Goal: Task Accomplishment & Management: Manage account settings

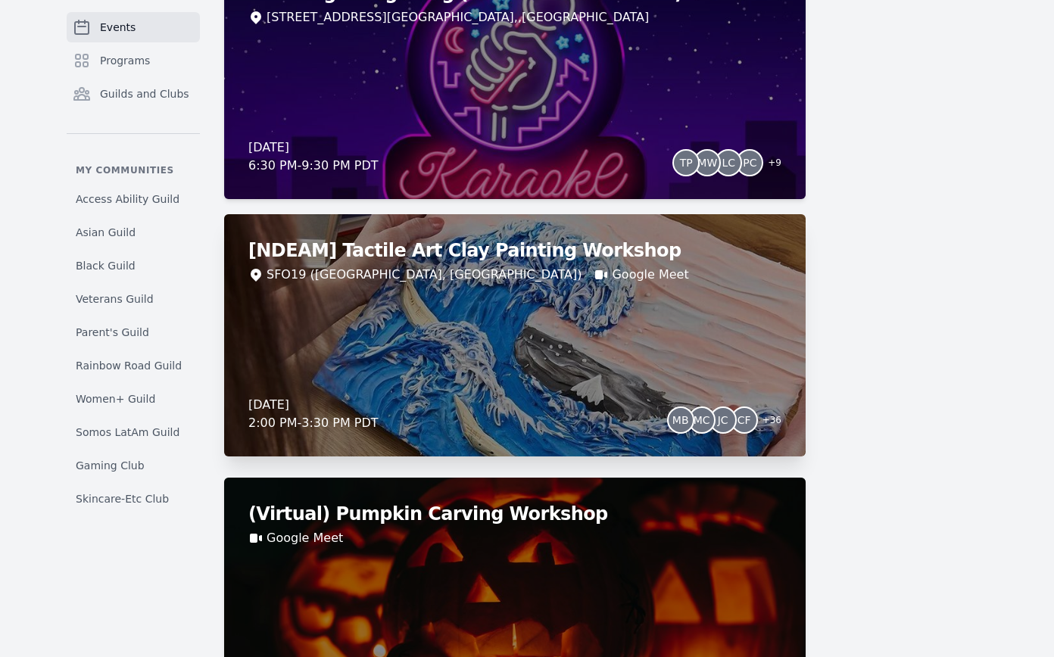
scroll to position [3148, 0]
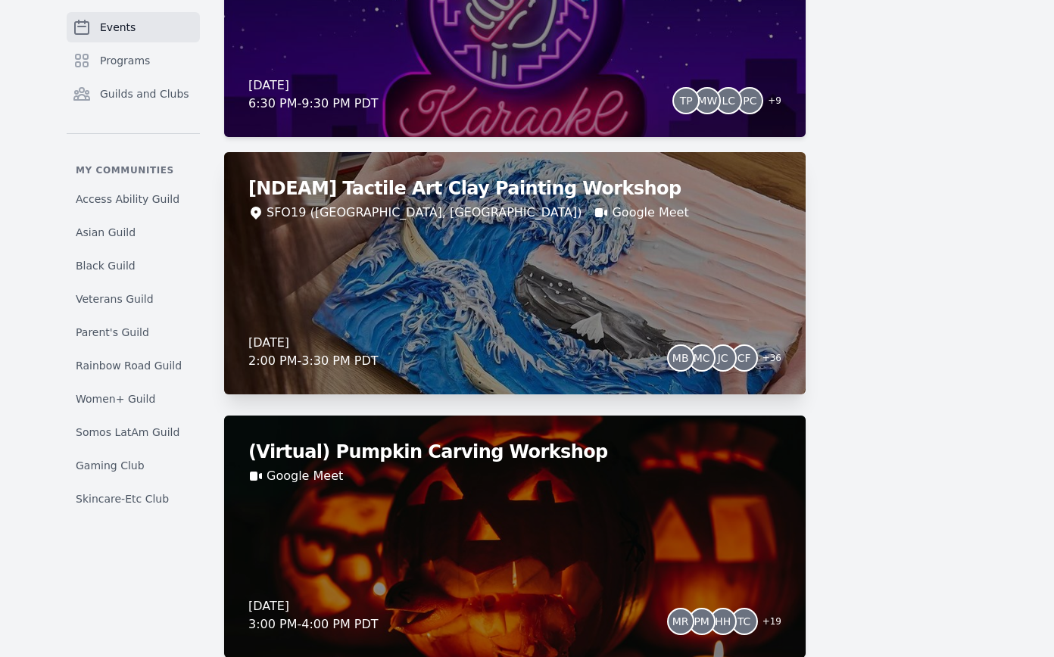
click at [706, 258] on div "[NDEAM] Tactile Art Clay Painting Workshop SFO19 (San Francisco, CA) Google Mee…" at bounding box center [514, 273] width 581 height 242
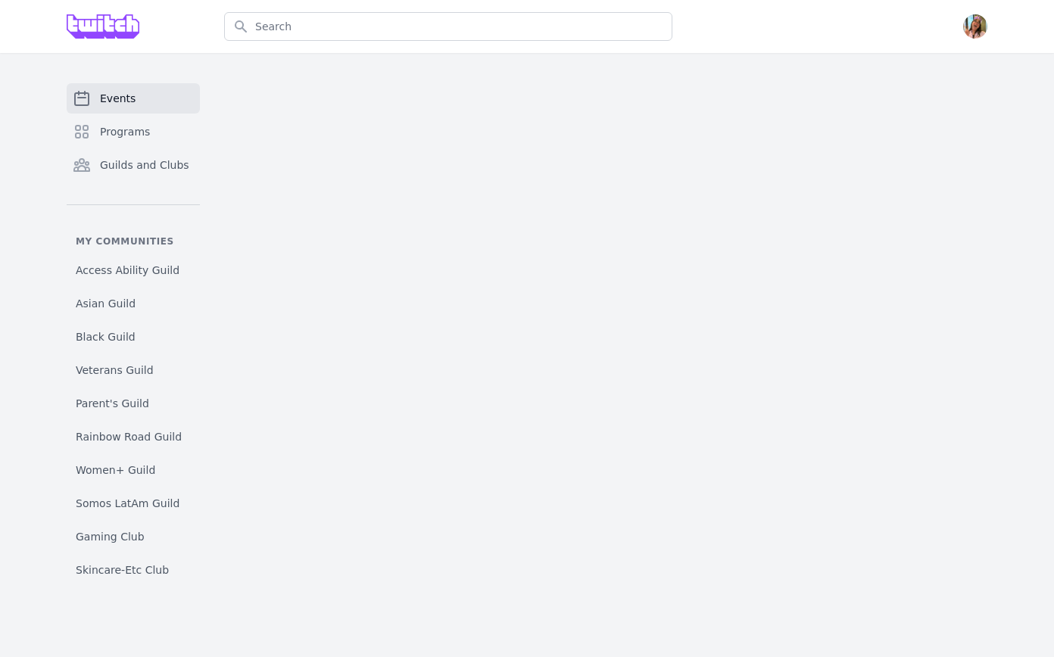
select select "The Kiss"
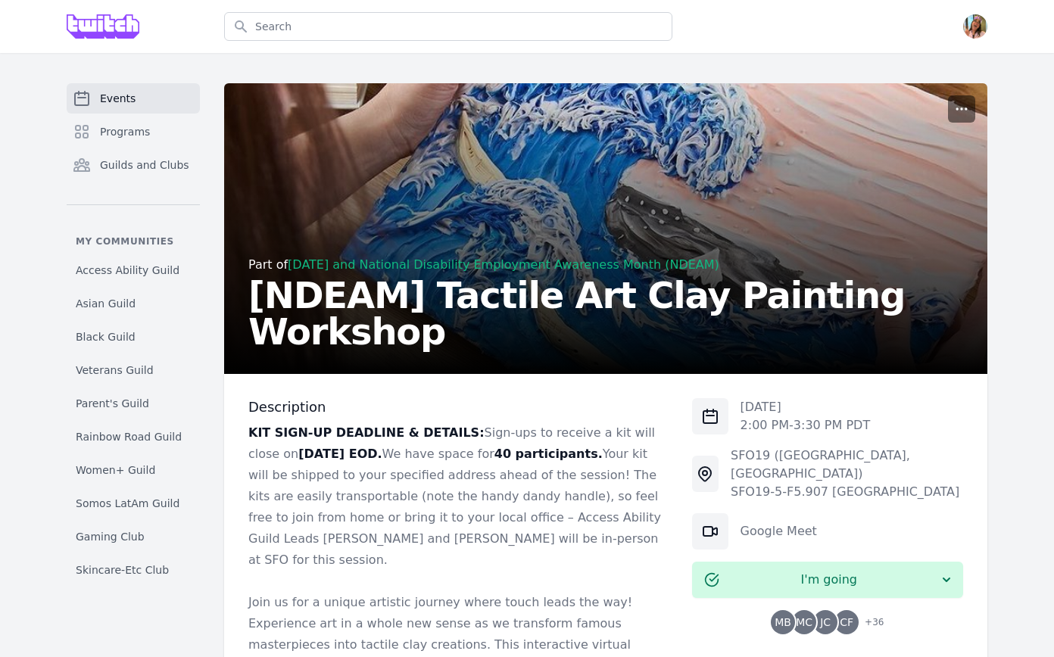
click at [958, 103] on icon "button" at bounding box center [961, 108] width 15 height 15
click at [943, 138] on button "Manage" at bounding box center [891, 145] width 164 height 27
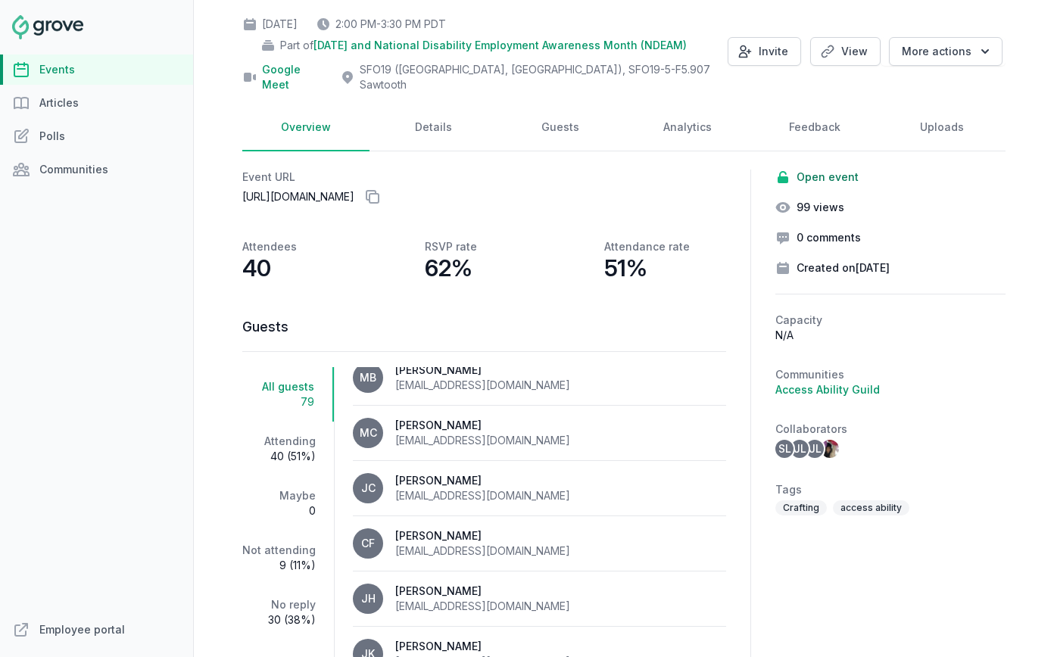
scroll to position [1, 0]
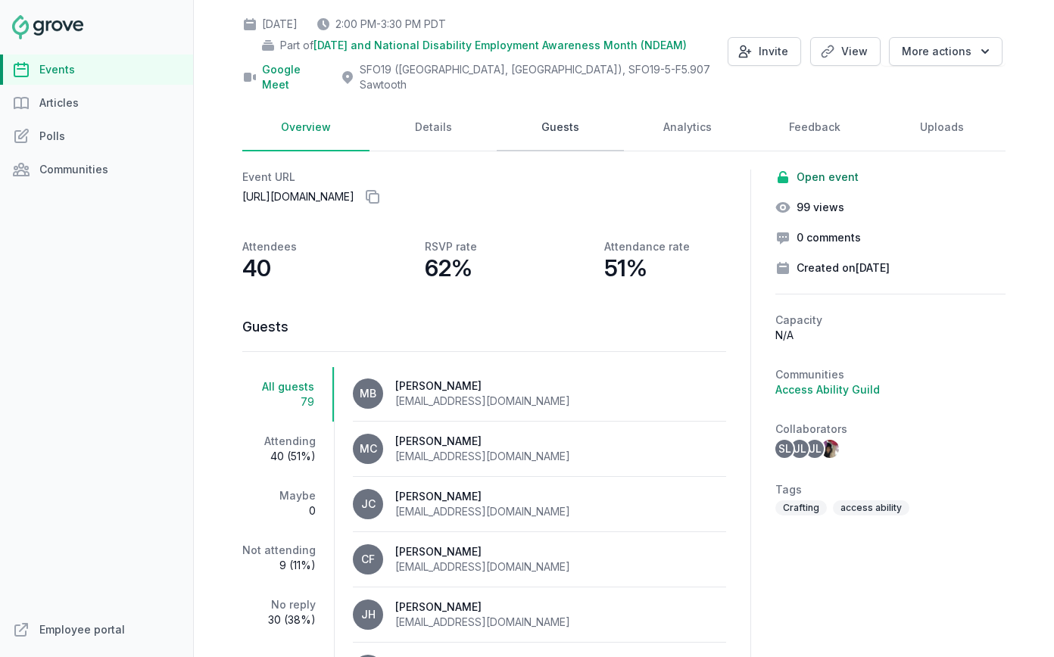
click at [523, 123] on link "Guests" at bounding box center [560, 127] width 127 height 47
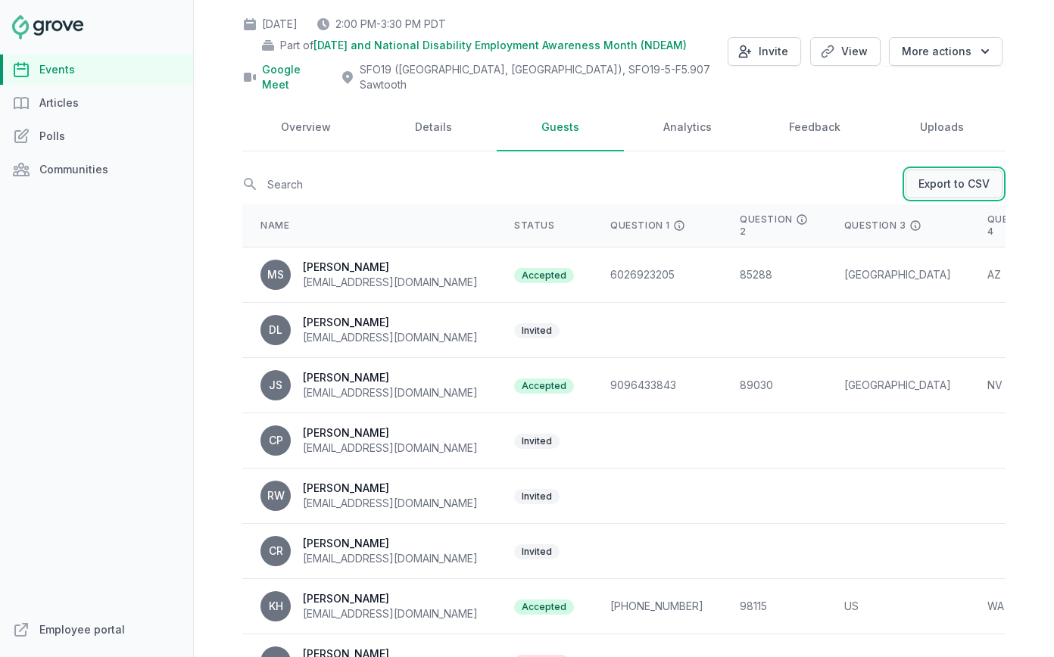
click at [974, 173] on link "Export to CSV" at bounding box center [953, 184] width 97 height 29
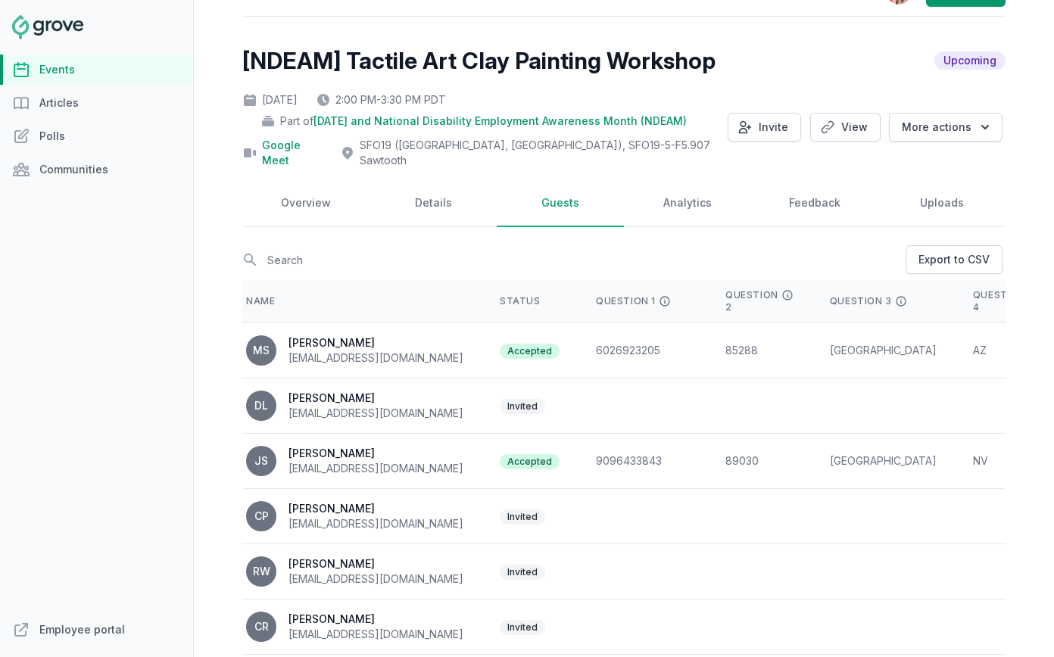
scroll to position [38, 0]
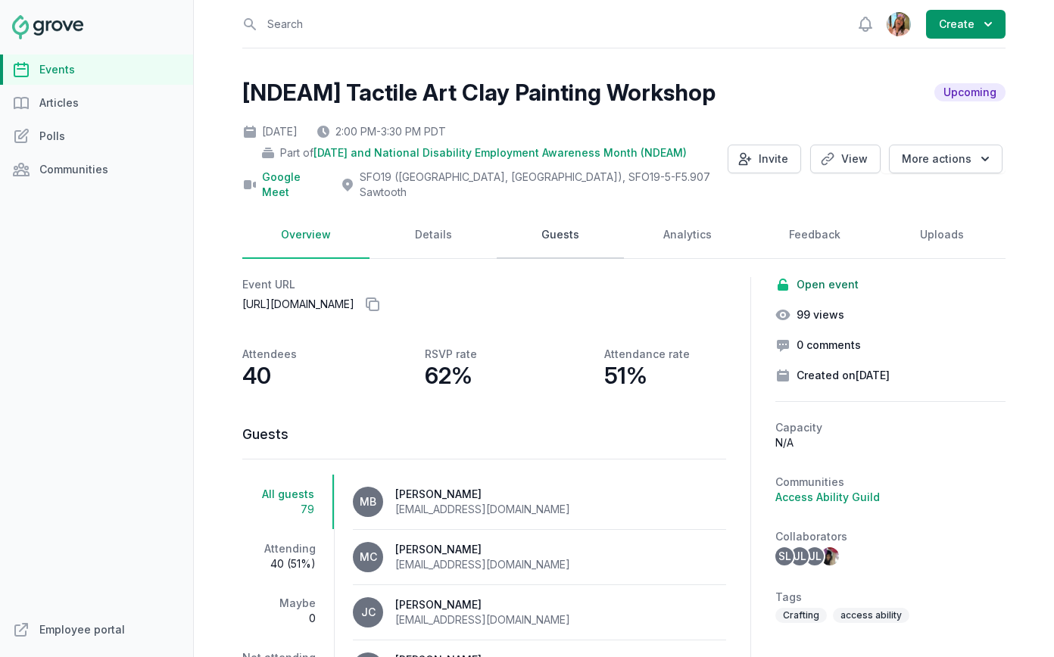
click at [544, 223] on link "Guests" at bounding box center [560, 235] width 127 height 47
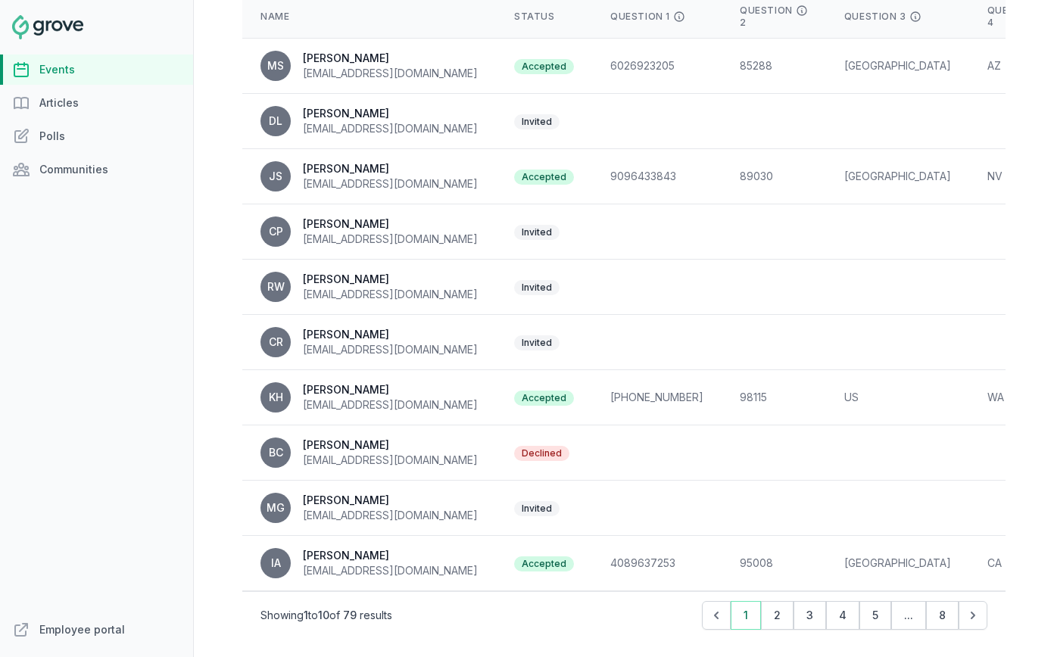
scroll to position [192, 0]
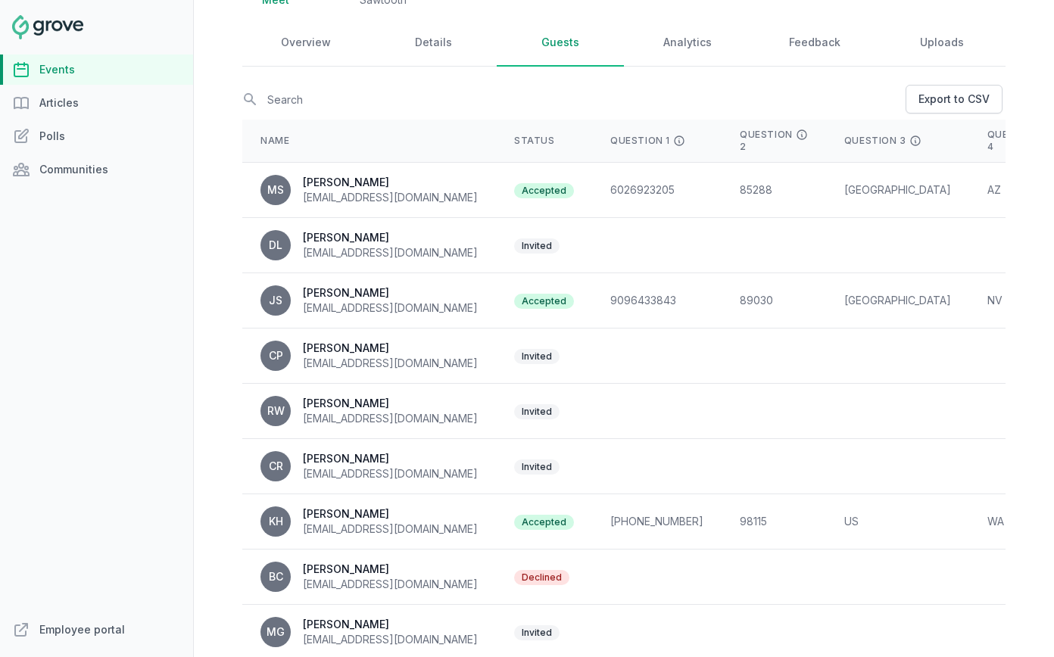
click at [258, 135] on th "Name" at bounding box center [369, 141] width 254 height 43
click at [263, 129] on th "Name" at bounding box center [369, 141] width 254 height 43
click at [288, 86] on input "text" at bounding box center [572, 99] width 660 height 26
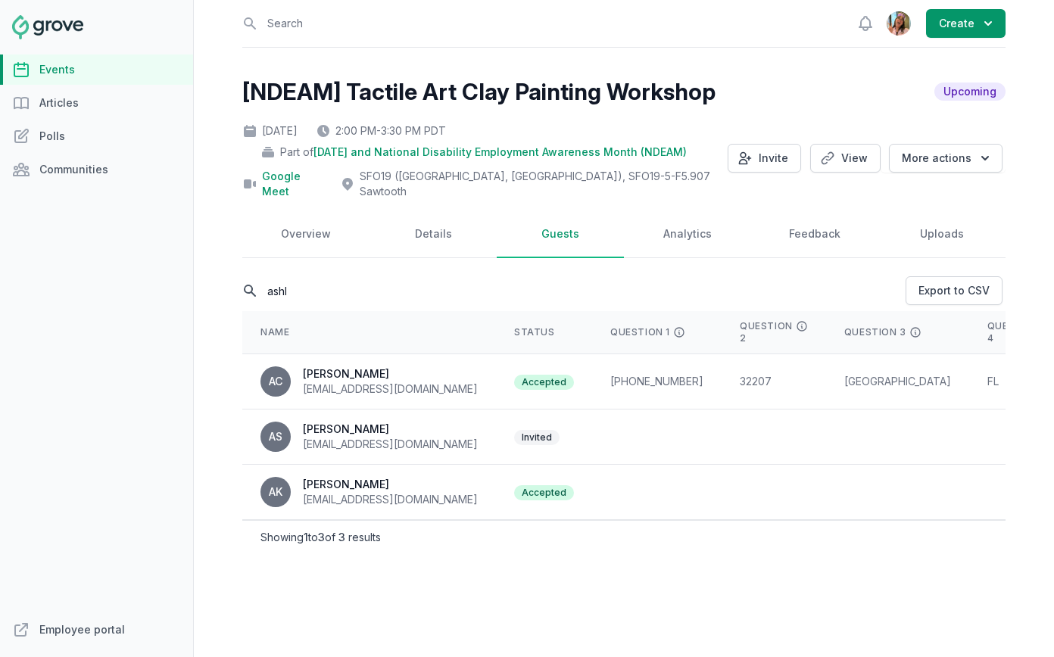
scroll to position [0, 0]
type input "ashl"
click at [607, 535] on div "Showing 1 to 3 of 3 results" at bounding box center [623, 538] width 763 height 34
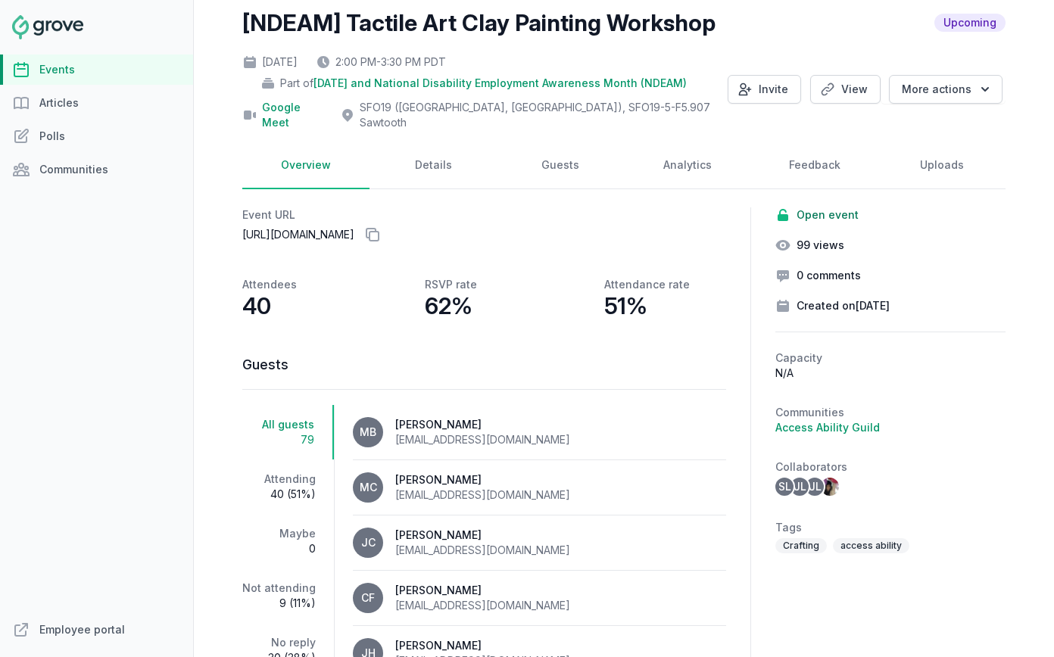
scroll to position [142, 0]
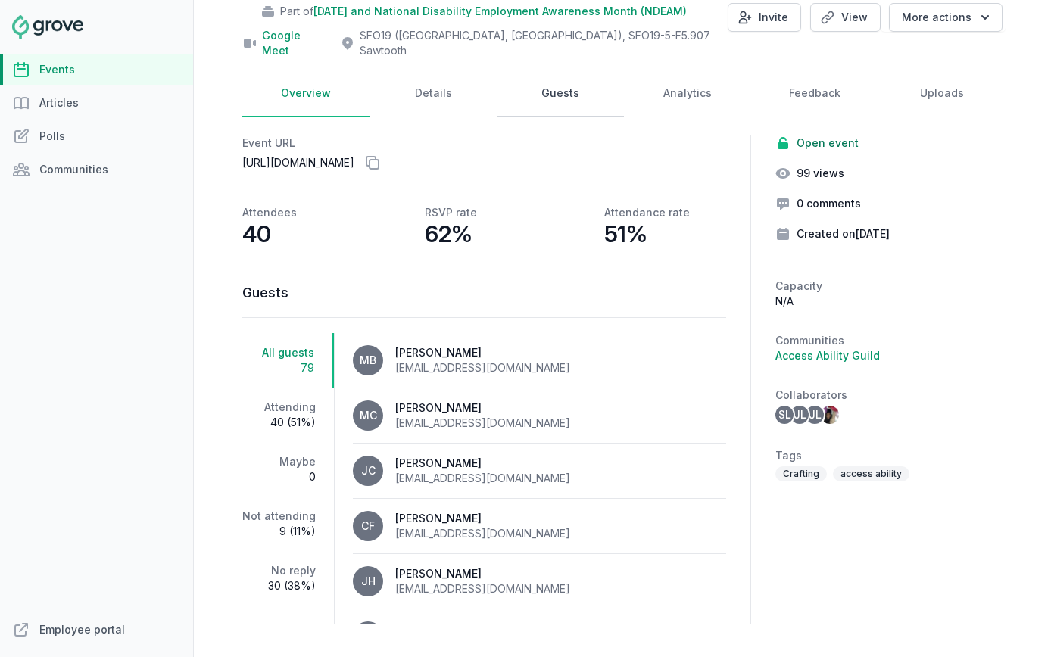
click at [519, 89] on link "Guests" at bounding box center [560, 93] width 127 height 47
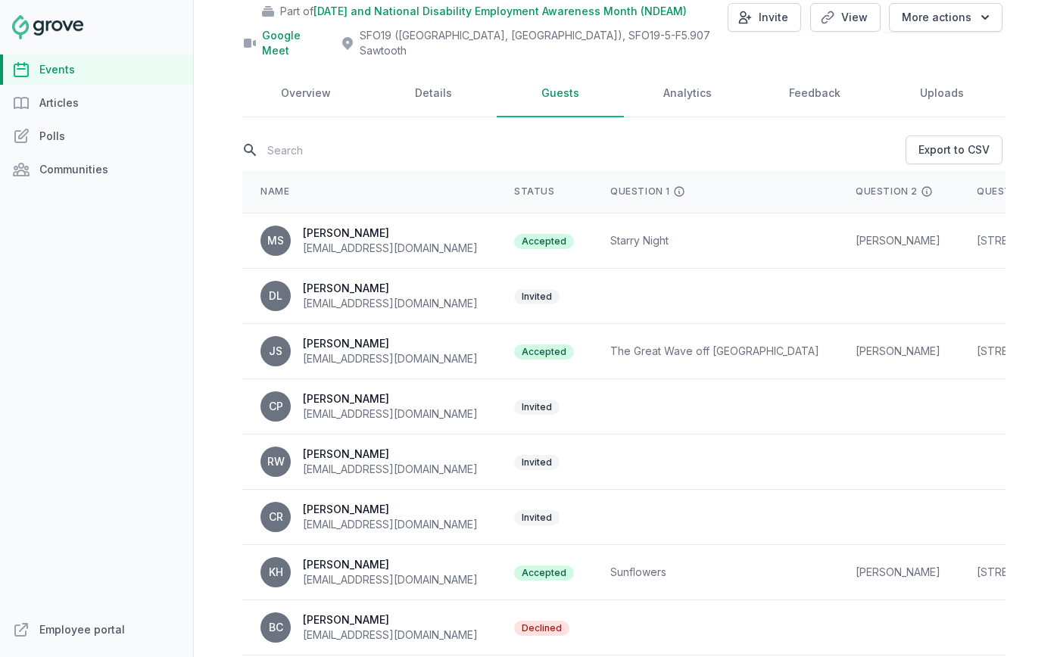
click at [295, 137] on input "text" at bounding box center [572, 150] width 660 height 26
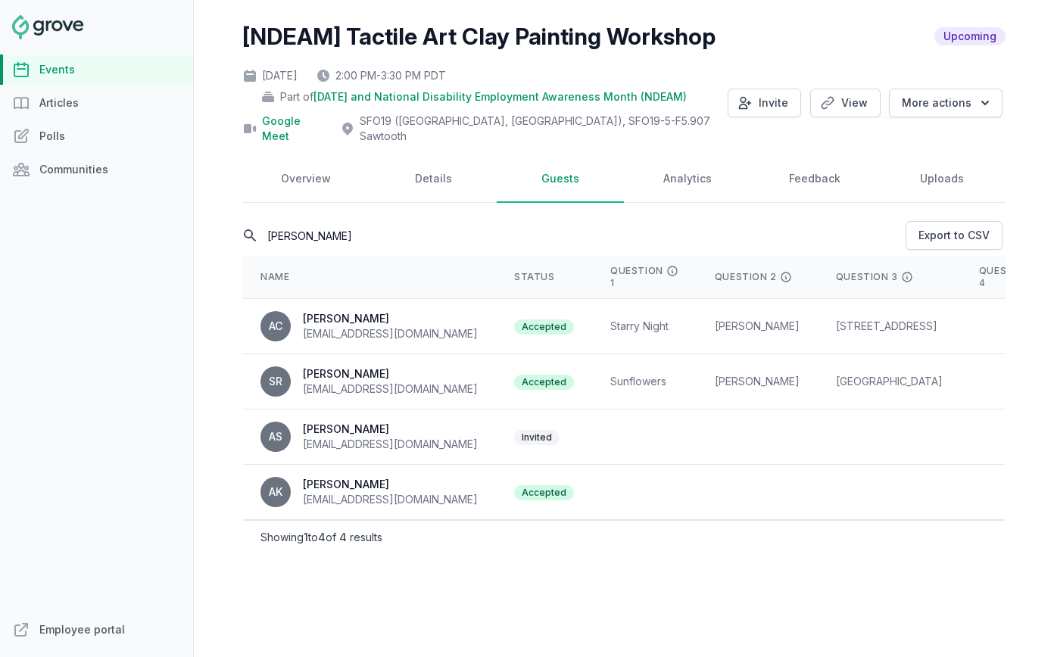
scroll to position [0, 0]
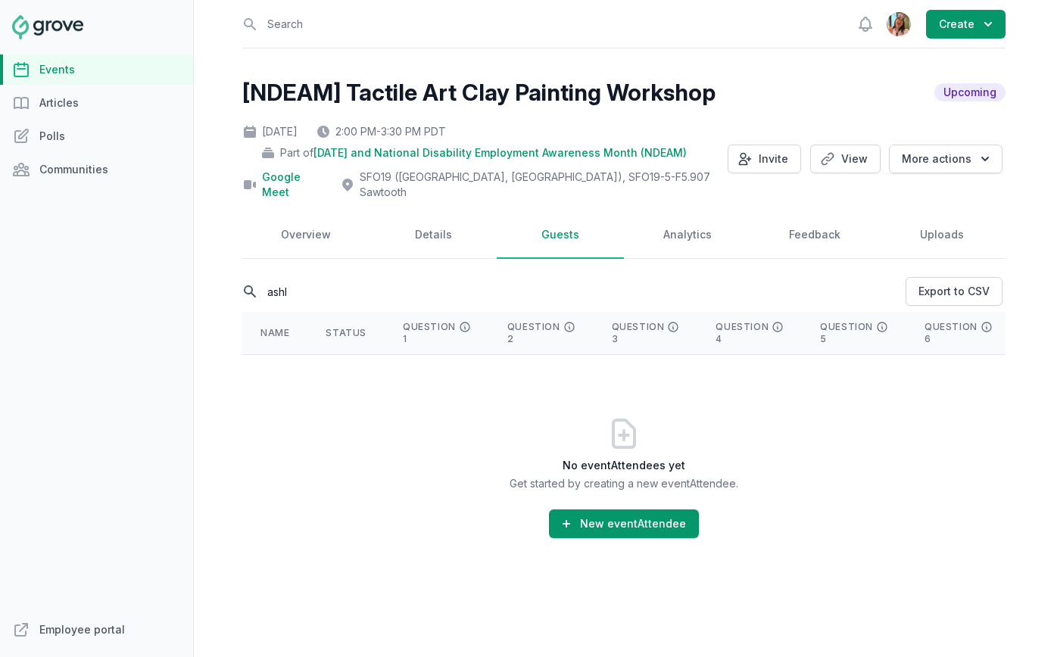
type input "ashle"
